Goal: Find contact information: Find contact information

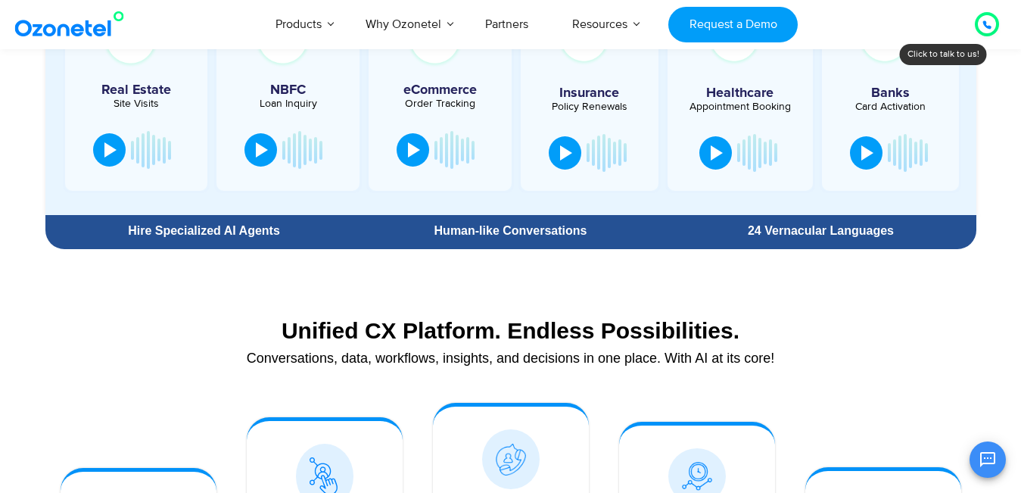
scroll to position [1135, 0]
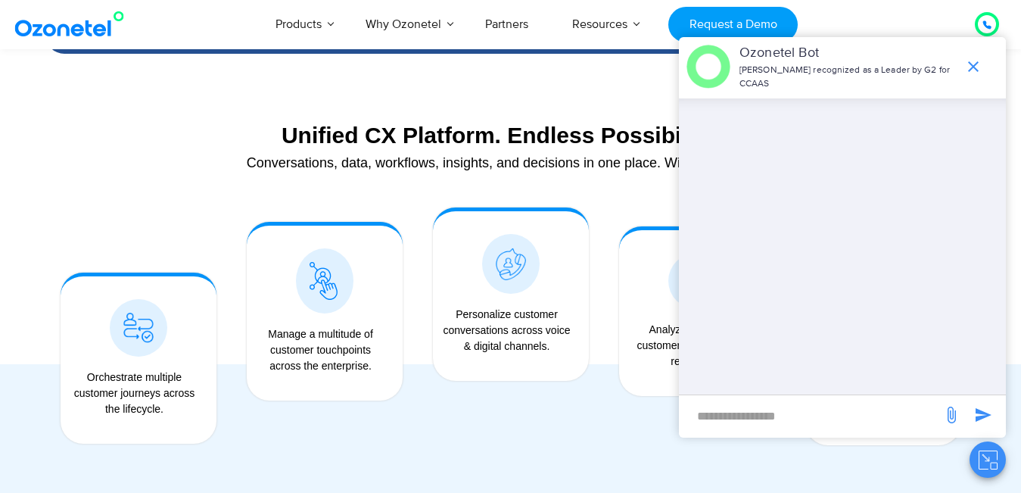
click at [974, 73] on icon "end chat or minimize" at bounding box center [973, 67] width 18 height 18
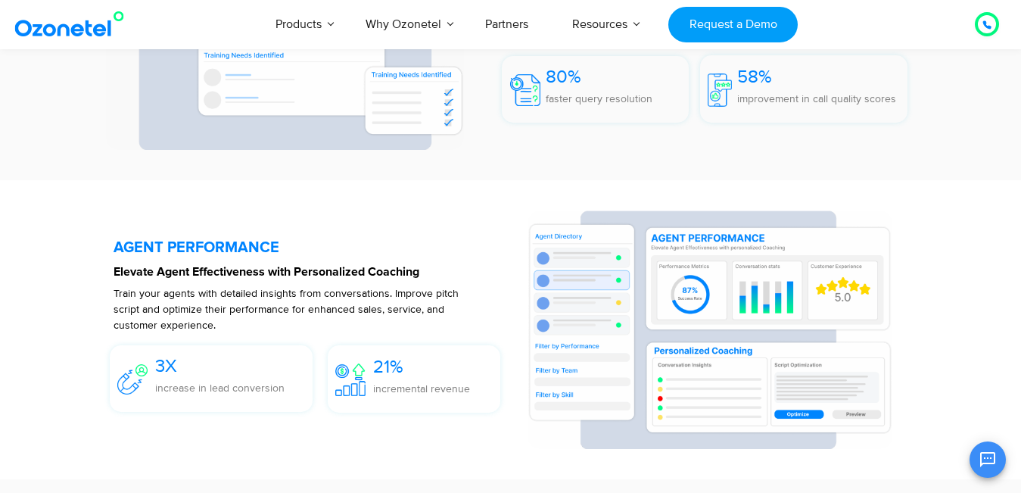
scroll to position [2876, 0]
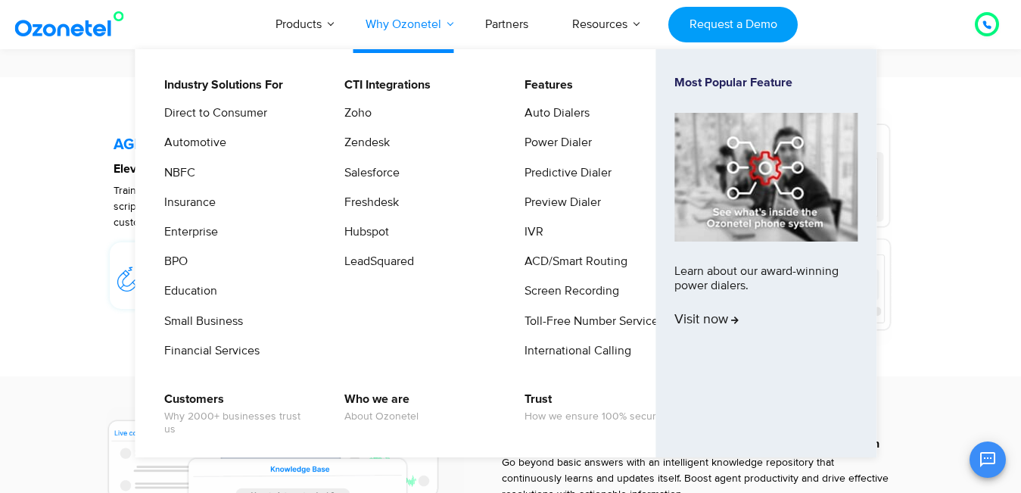
click at [416, 27] on link "Why Ozonetel" at bounding box center [404, 24] width 120 height 50
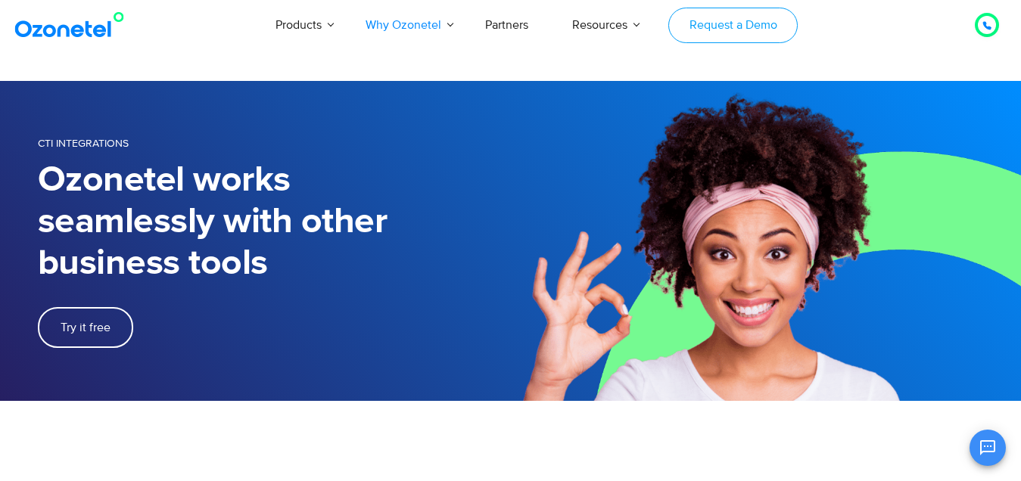
click at [747, 32] on link "Request a Demo" at bounding box center [732, 26] width 129 height 36
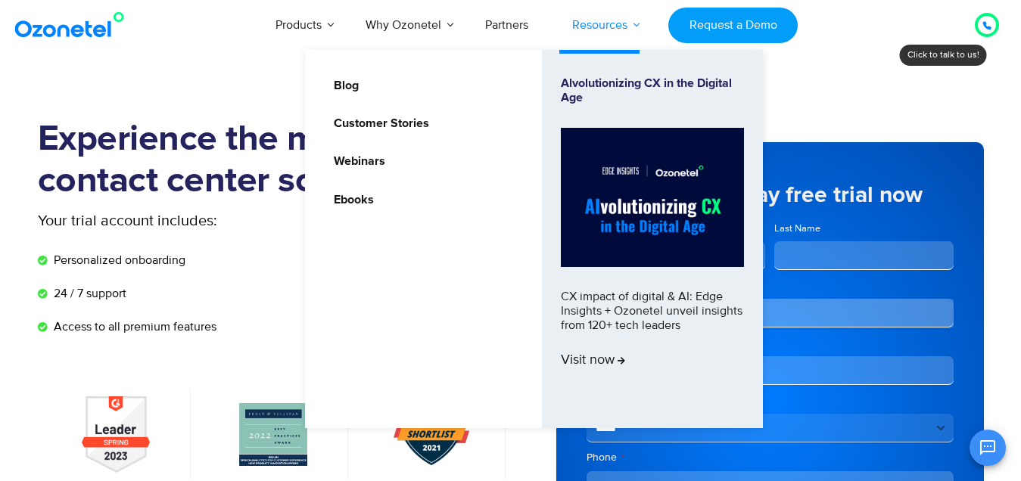
click at [583, 26] on link "Resources" at bounding box center [599, 25] width 99 height 50
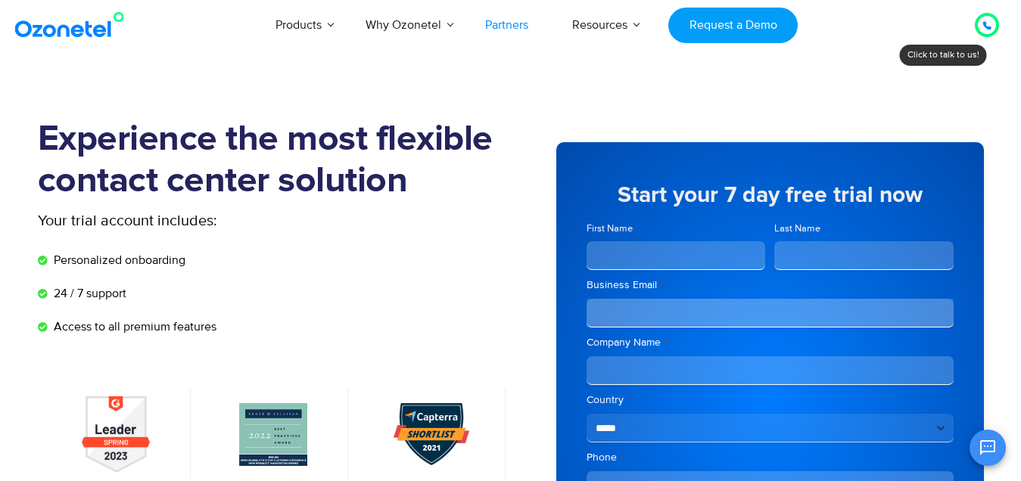
click at [484, 20] on link "Partners" at bounding box center [506, 25] width 87 height 50
